Goal: Find specific page/section

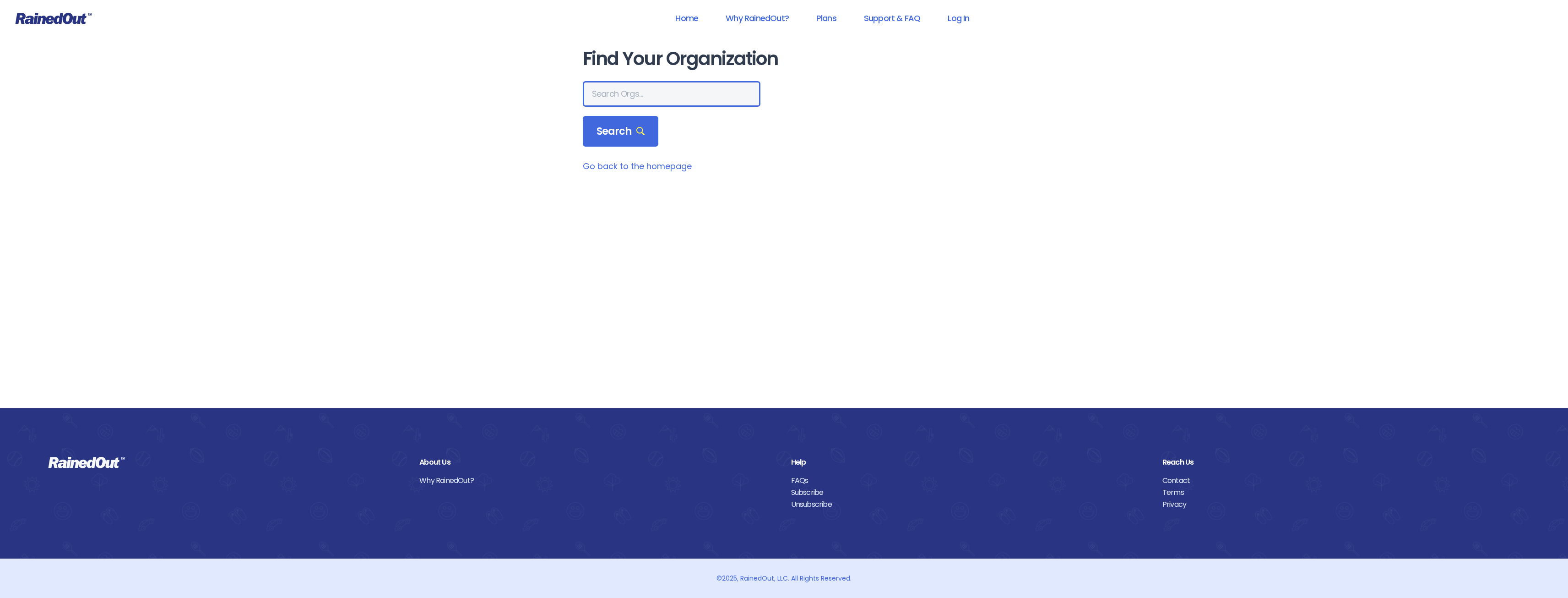
click at [608, 93] on input "text" at bounding box center [671, 94] width 178 height 26
type input "central valley [GEOGRAPHIC_DATA][PERSON_NAME]"
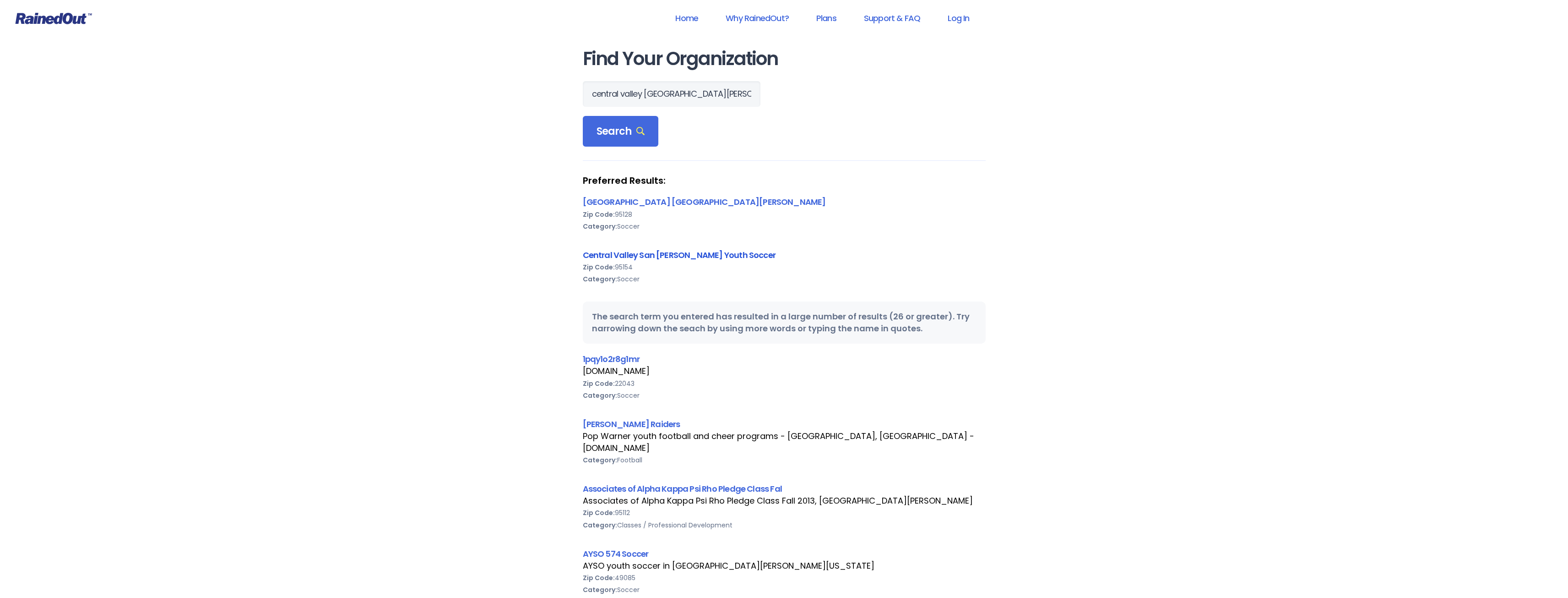
click at [670, 258] on link "Central Valley San [PERSON_NAME] Youth Soccer" at bounding box center [679, 255] width 193 height 12
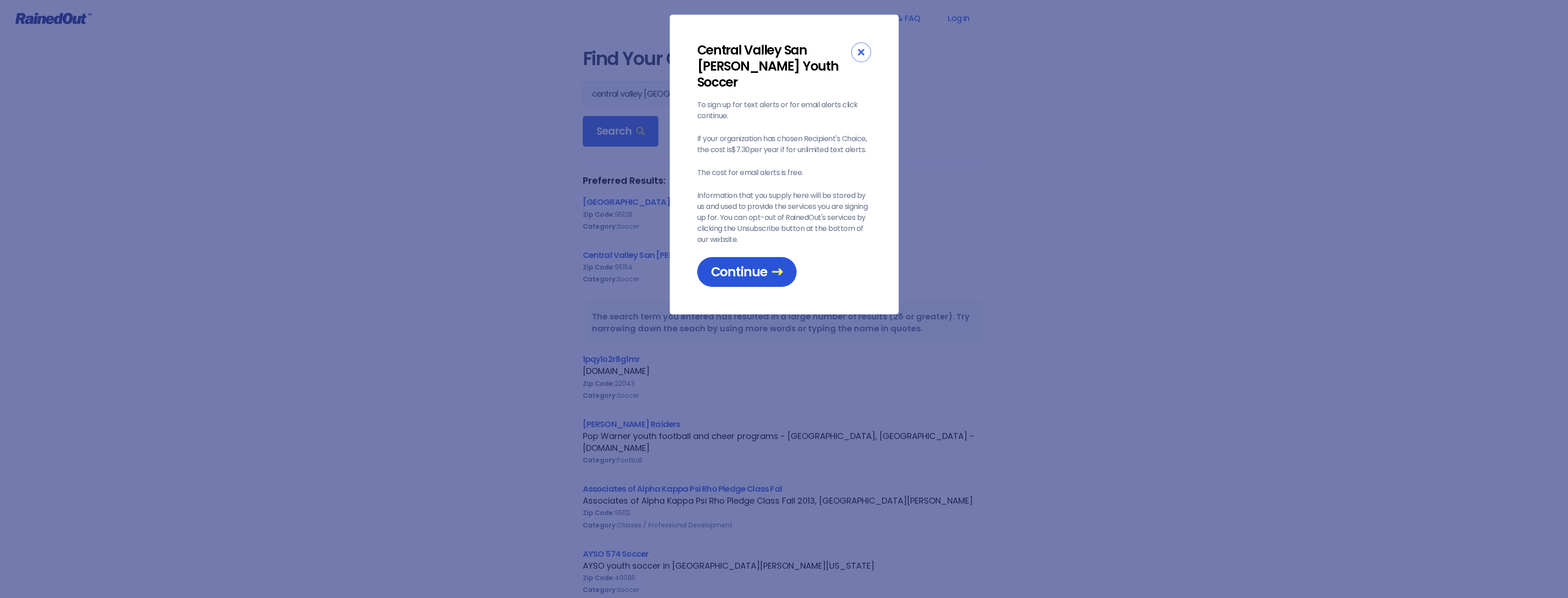
click at [730, 264] on span "Continue" at bounding box center [747, 272] width 72 height 16
click at [858, 55] on div "Close" at bounding box center [861, 52] width 20 height 20
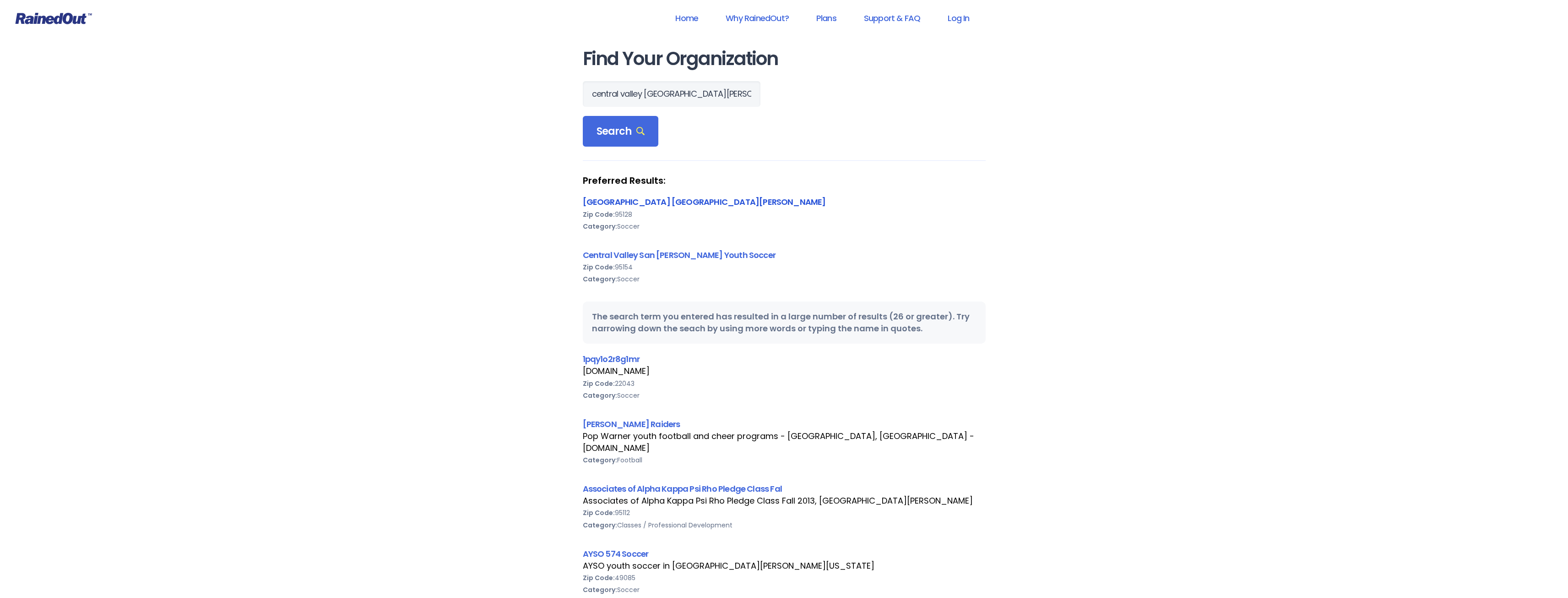
click at [627, 205] on link "[GEOGRAPHIC_DATA] [GEOGRAPHIC_DATA][PERSON_NAME]" at bounding box center [704, 202] width 243 height 12
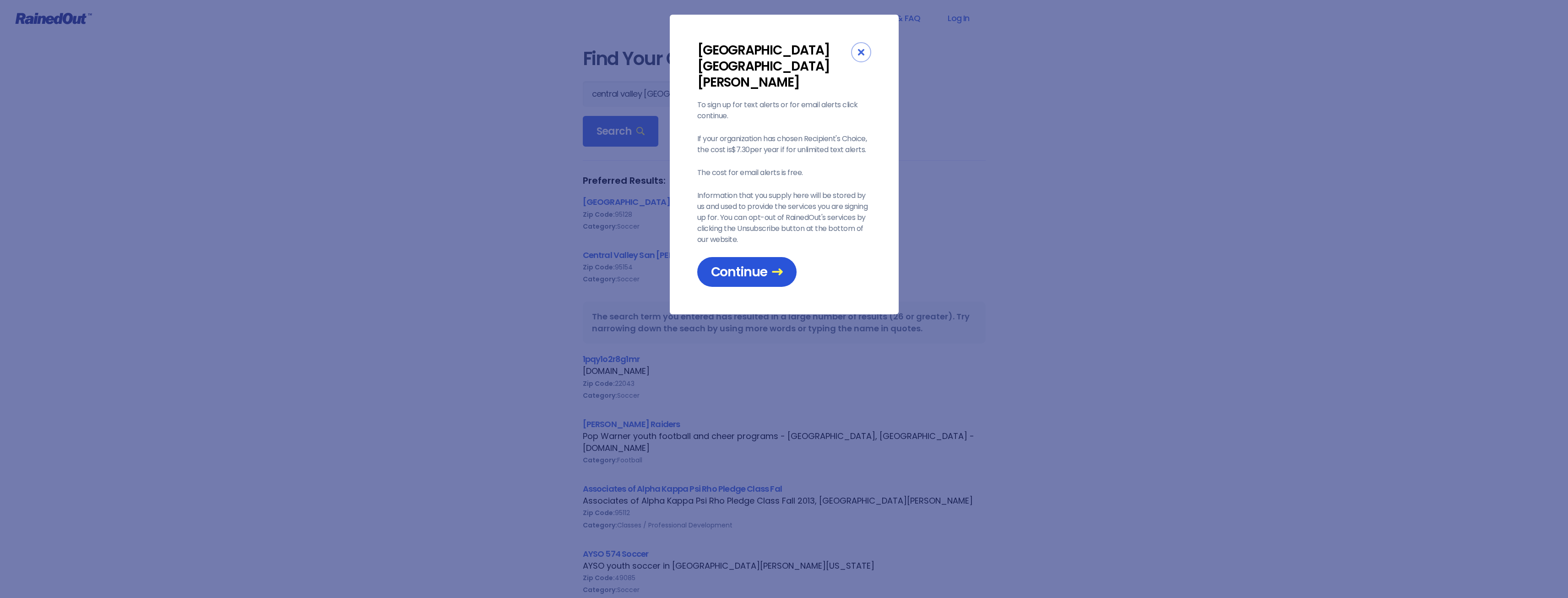
click at [752, 264] on span "Continue" at bounding box center [747, 272] width 72 height 16
click at [860, 54] on icon "Close" at bounding box center [861, 52] width 7 height 7
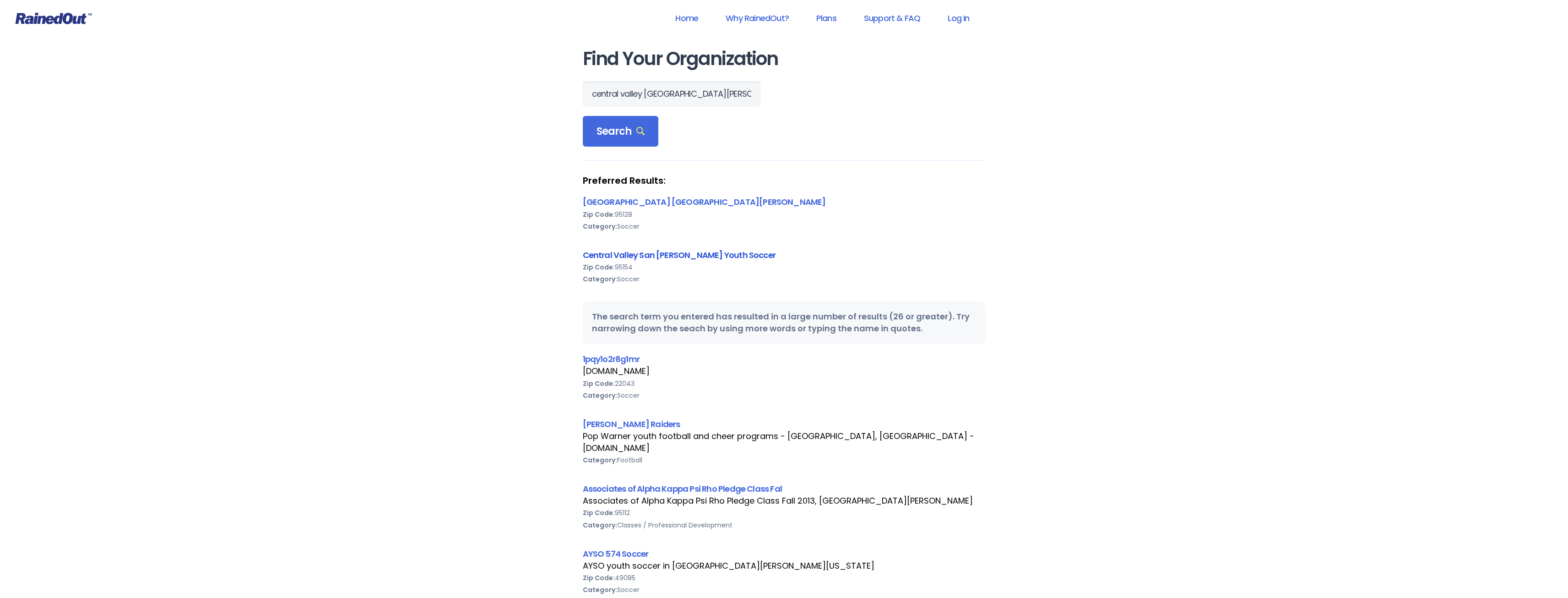
click at [674, 252] on link "Central Valley San [PERSON_NAME] Youth Soccer" at bounding box center [679, 255] width 193 height 12
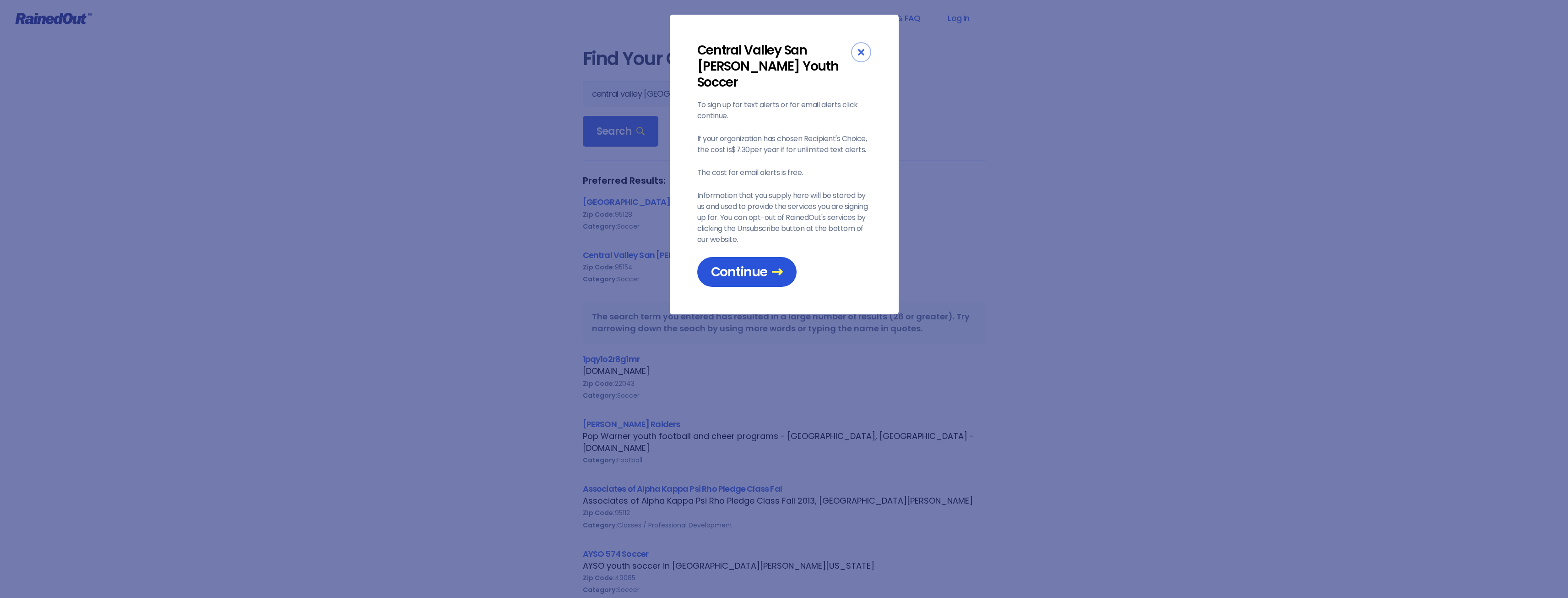
click at [738, 264] on span "Continue" at bounding box center [747, 272] width 72 height 16
